Goal: Task Accomplishment & Management: Manage account settings

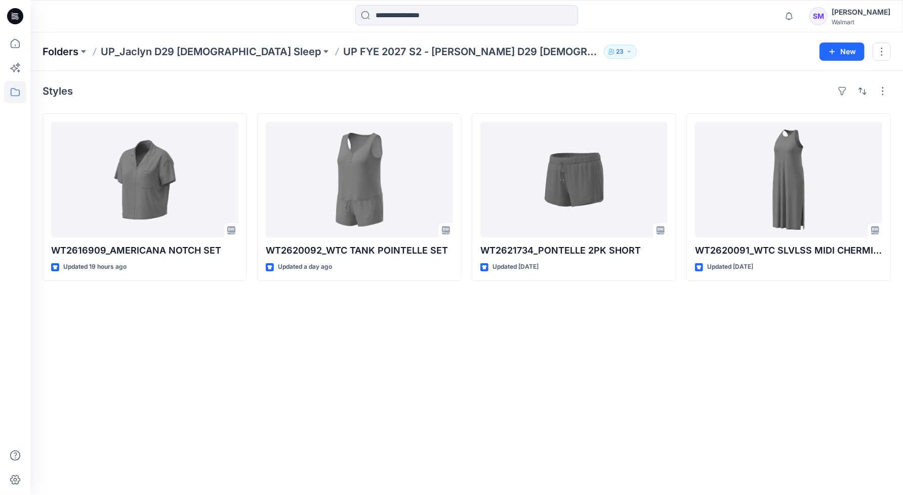
click at [69, 49] on p "Folders" at bounding box center [61, 52] width 36 height 14
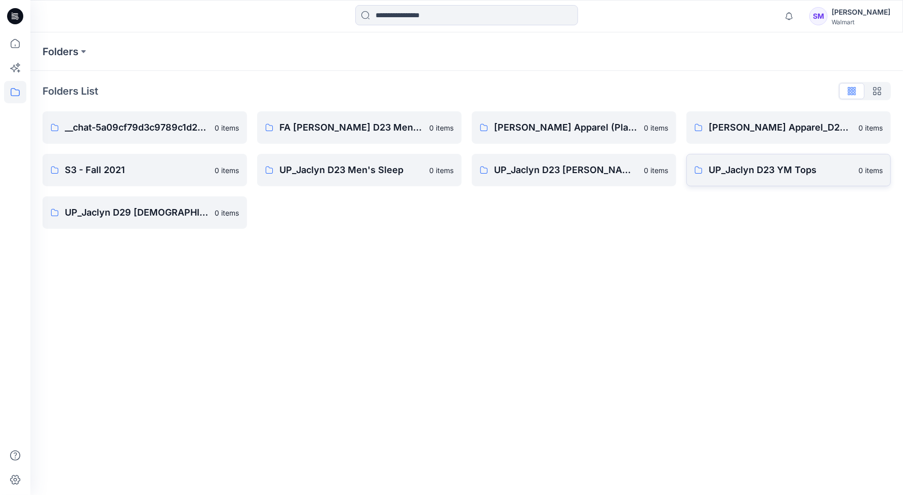
click at [782, 169] on p "UP_Jaclyn D23 YM Tops" at bounding box center [781, 170] width 144 height 14
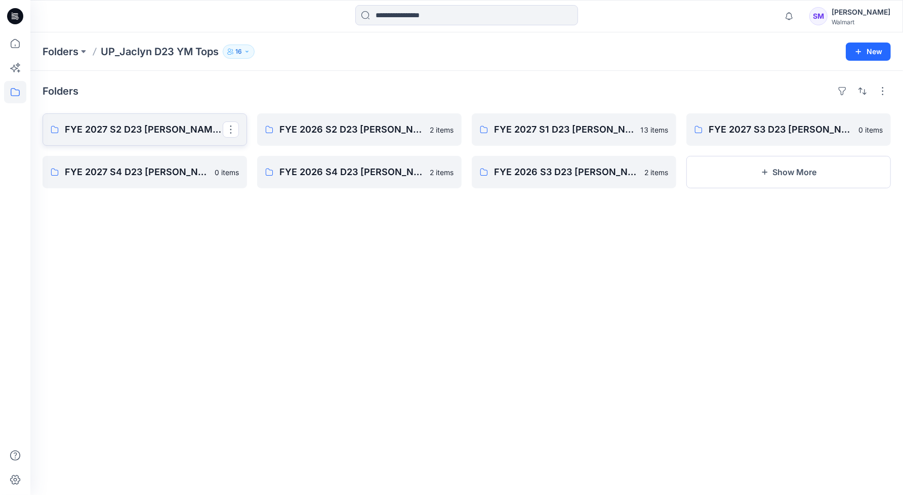
click at [120, 121] on link "FYE 2027 S2 D23 Jaclyn YM Tops GT IMPORTS" at bounding box center [145, 129] width 205 height 32
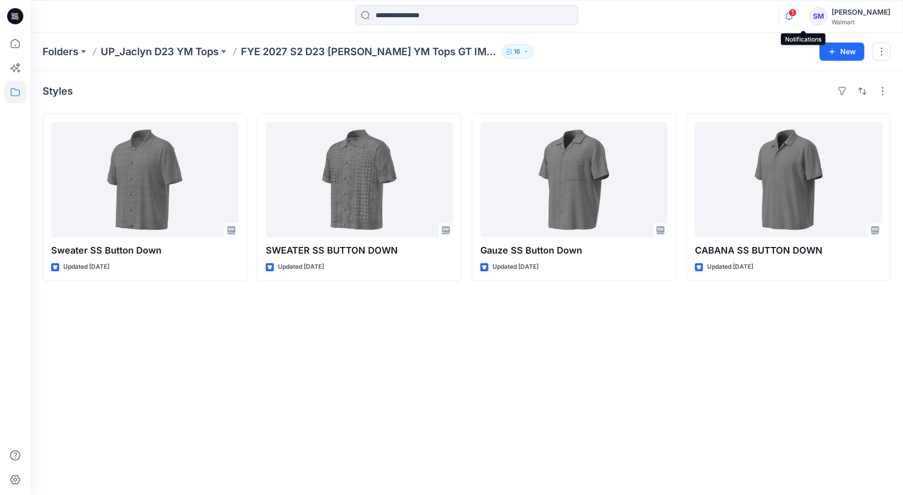
click at [799, 19] on icon "button" at bounding box center [789, 16] width 19 height 20
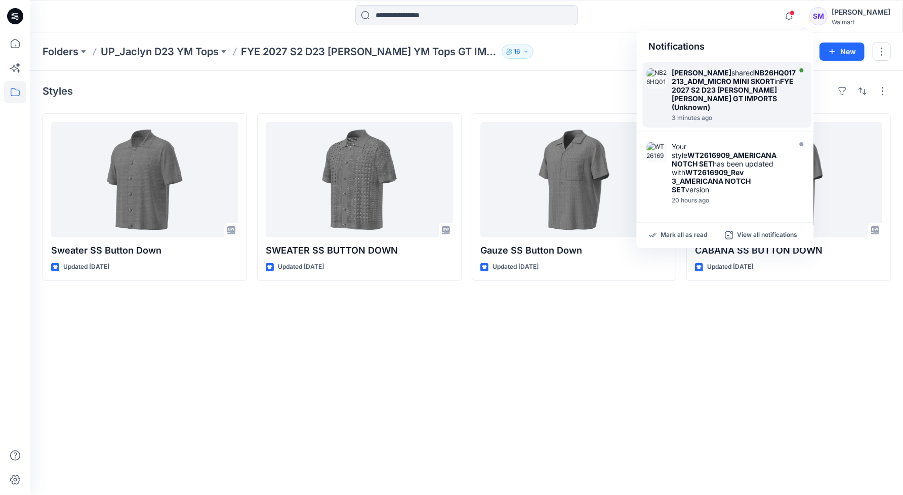
click at [741, 100] on strong "FYE 2027 S2 D23 Jaclyn YM Bottoms GT IMPORTS (Unknown)" at bounding box center [733, 94] width 122 height 34
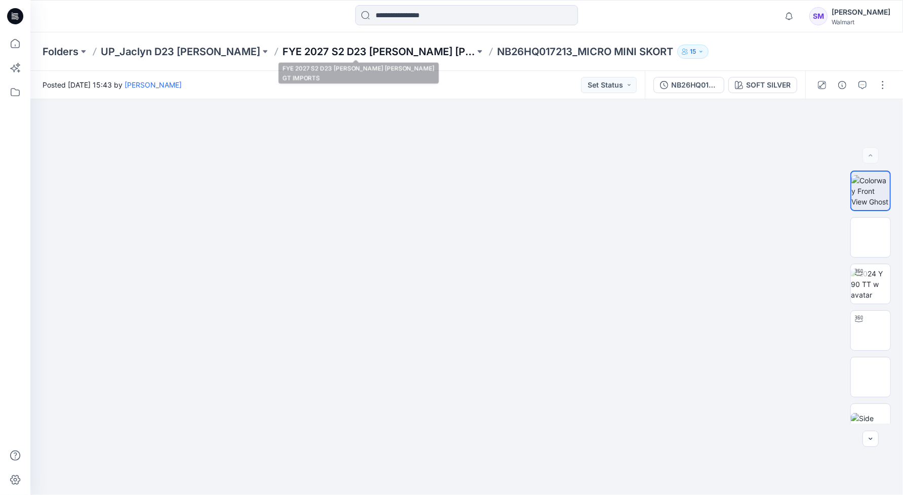
click at [335, 53] on p "FYE 2027 S2 D23 Jaclyn YM Bottoms GT IMPORTS" at bounding box center [379, 52] width 192 height 14
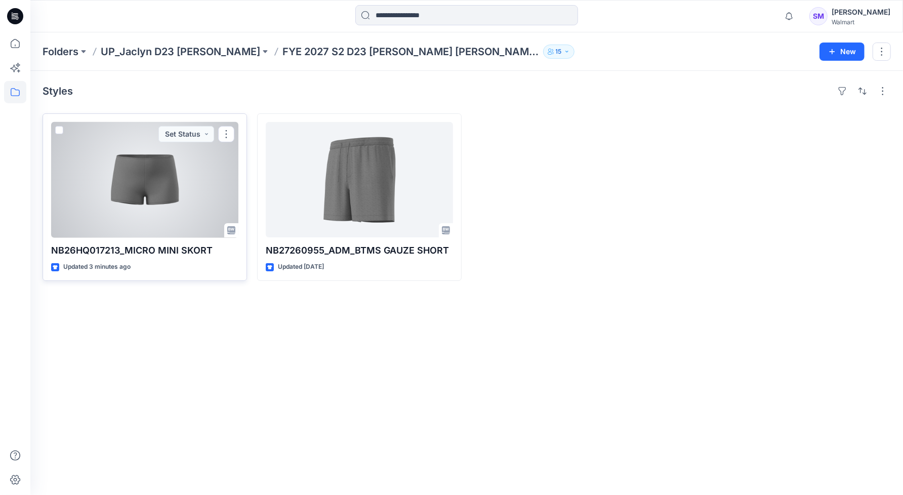
click at [200, 187] on div at bounding box center [144, 179] width 187 height 115
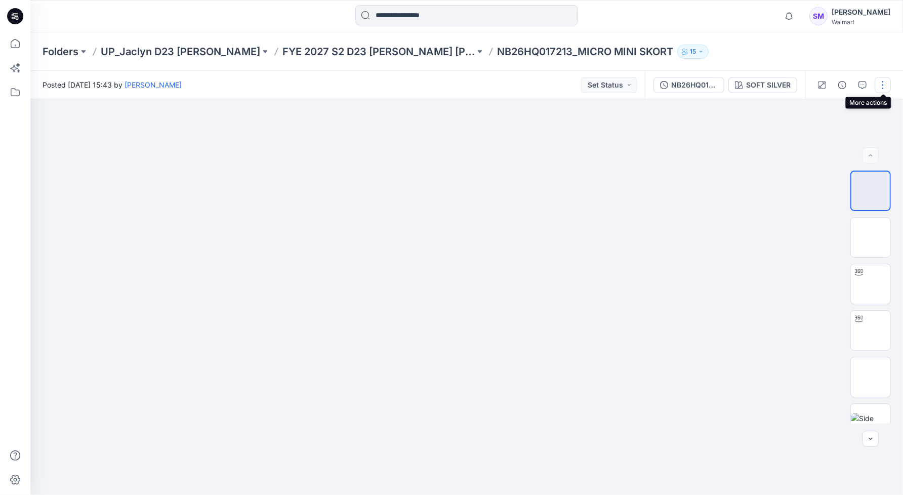
click at [880, 80] on button "button" at bounding box center [883, 85] width 16 height 16
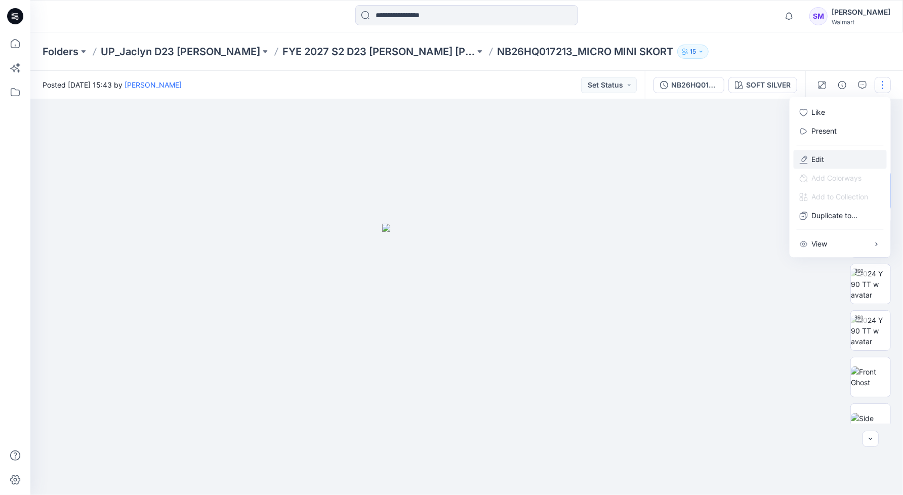
click at [835, 155] on button "Edit" at bounding box center [840, 159] width 93 height 19
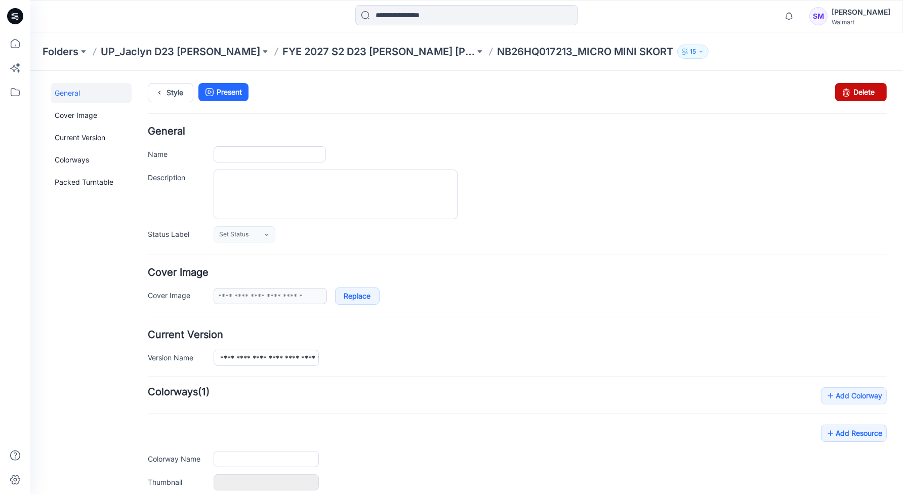
type input "**********"
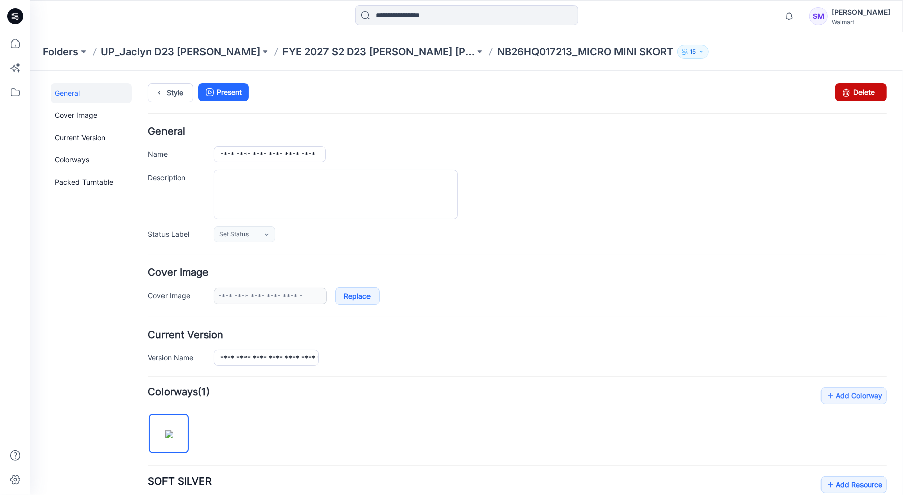
click at [859, 88] on link "Delete" at bounding box center [861, 92] width 52 height 18
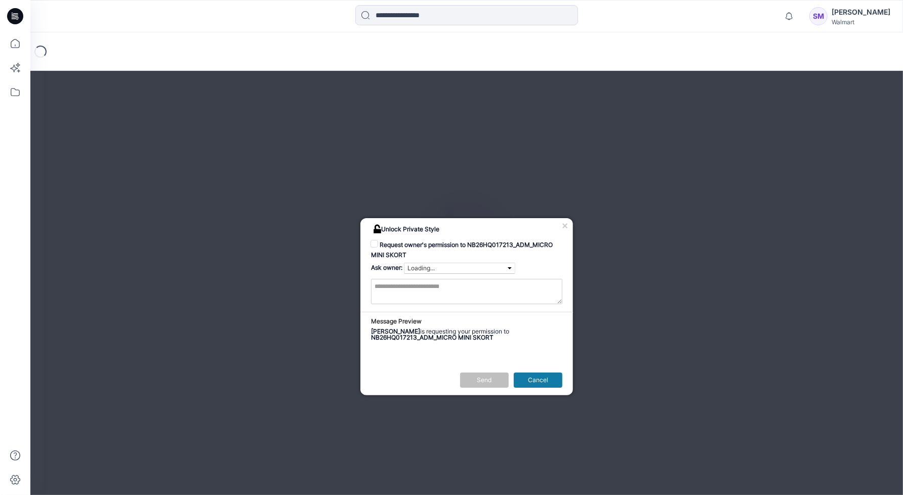
click at [568, 223] on div "× Unlock Private Style" at bounding box center [466, 227] width 213 height 18
click at [557, 381] on link "Cancel" at bounding box center [537, 379] width 49 height 15
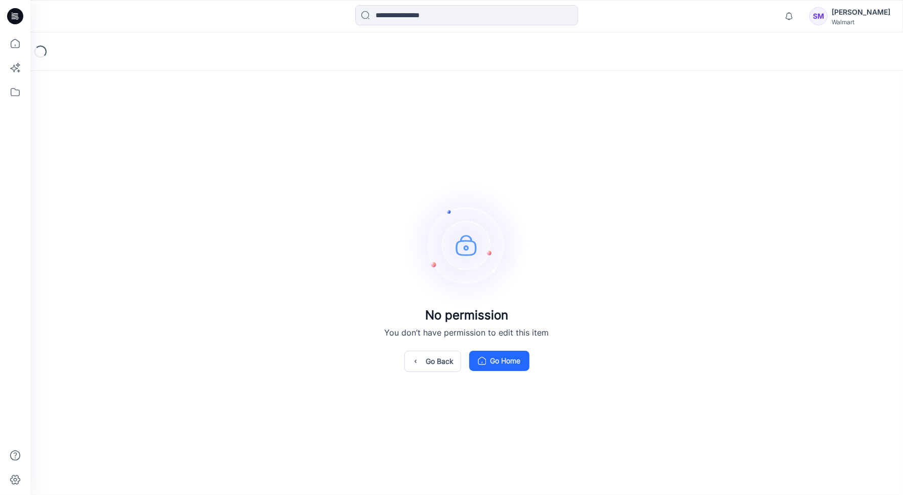
click at [724, 263] on div "No permission You don’t have permission to edit this item Go Back Go Home" at bounding box center [466, 282] width 873 height 424
click at [10, 23] on icon at bounding box center [15, 16] width 16 height 32
